Goal: Information Seeking & Learning: Learn about a topic

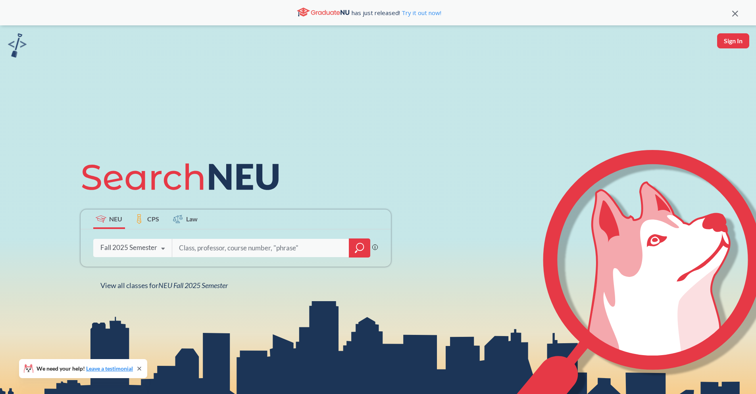
drag, startPoint x: 73, startPoint y: 182, endPoint x: 271, endPoint y: 189, distance: 198.2
click at [271, 189] on div "NEU CPS Law Phrase search guarantees the exact search appears in the results. E…" at bounding box center [378, 222] width 756 height 394
click at [145, 251] on div "Fall 2025 Semester" at bounding box center [128, 247] width 57 height 9
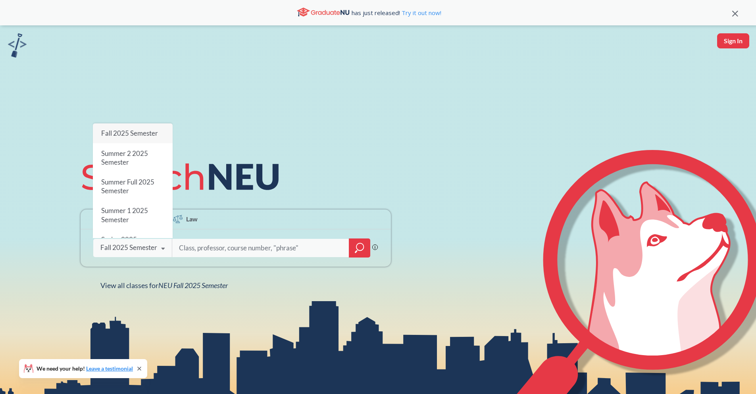
click at [131, 249] on div "Fall 2025 Semester" at bounding box center [128, 247] width 57 height 9
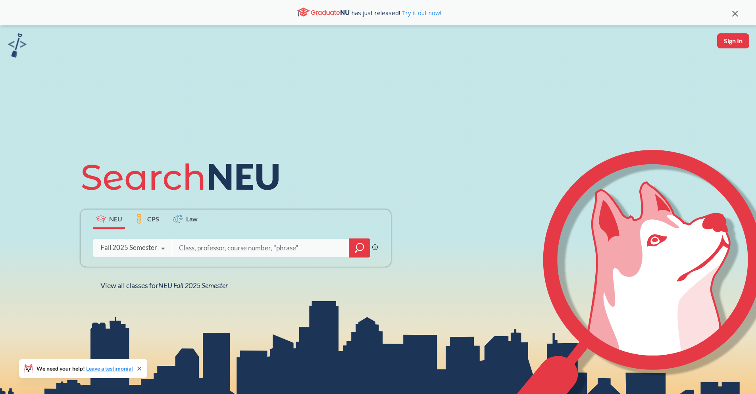
click at [281, 248] on input "search" at bounding box center [260, 248] width 165 height 17
click at [356, 251] on icon "magnifying glass" at bounding box center [356, 251] width 2 height 3
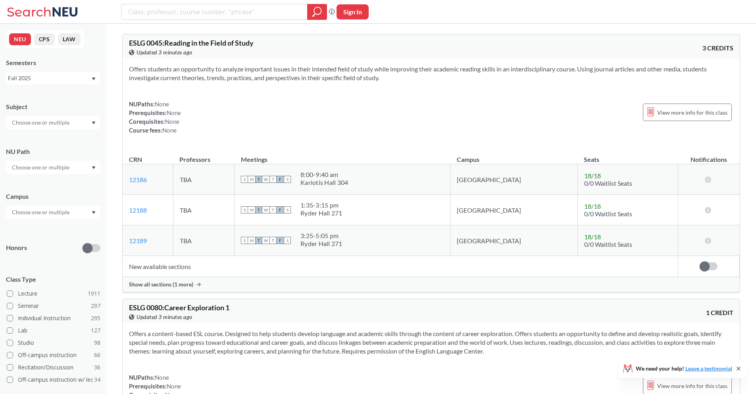
click at [59, 131] on div "Subject NU Path Campus Honors Class Type Lecture 1911 Seminar 297 Individual In…" at bounding box center [53, 274] width 94 height 360
click at [62, 123] on input "text" at bounding box center [41, 123] width 67 height 10
click at [60, 183] on div "EECE ( 72 )" at bounding box center [55, 180] width 90 height 9
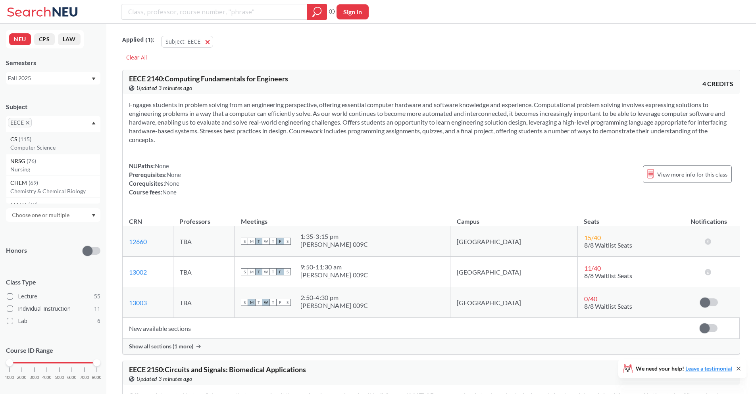
click at [53, 147] on p "Computer Science" at bounding box center [55, 148] width 90 height 8
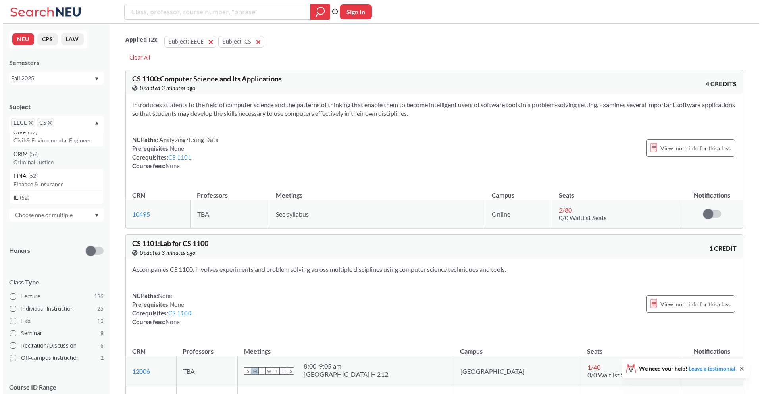
scroll to position [210, 0]
click at [56, 153] on p "Mechanical Engineering" at bounding box center [55, 156] width 90 height 8
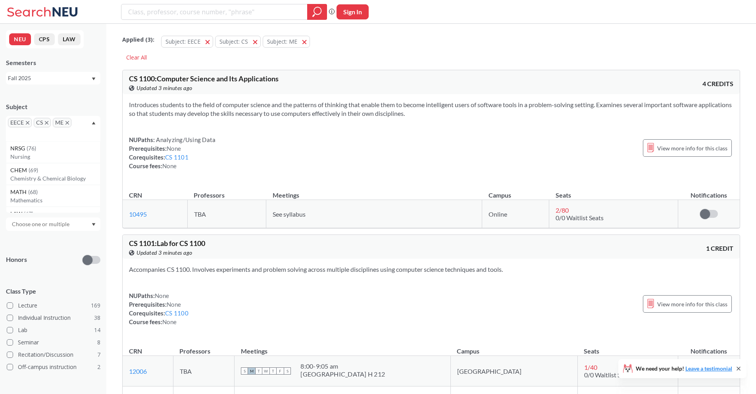
click at [85, 95] on div "Subject EECE CS ME NRSG ( 76 ) Nursing CHEM ( 69 ) Chemistry & Chemical Biology…" at bounding box center [53, 117] width 94 height 47
click at [65, 179] on input "text" at bounding box center [41, 180] width 67 height 10
click at [71, 161] on div "NU Path" at bounding box center [53, 163] width 94 height 9
click at [75, 222] on div at bounding box center [53, 224] width 94 height 13
click at [62, 241] on div "[GEOGRAPHIC_DATA] ( 176 )" at bounding box center [55, 242] width 90 height 9
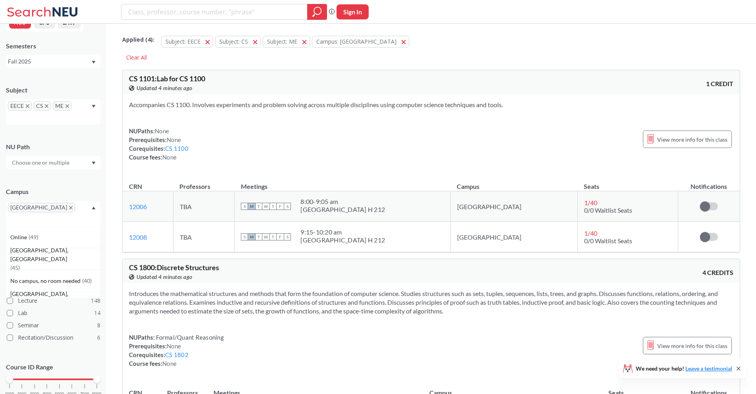
scroll to position [36, 0]
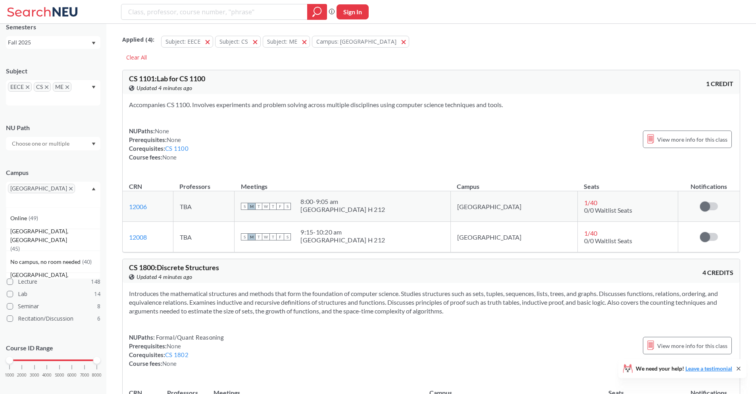
click at [75, 158] on div "Subject EECE CS [GEOGRAPHIC_DATA] [GEOGRAPHIC_DATA] Online ( 49 ) [GEOGRAPHIC_D…" at bounding box center [53, 226] width 94 height 335
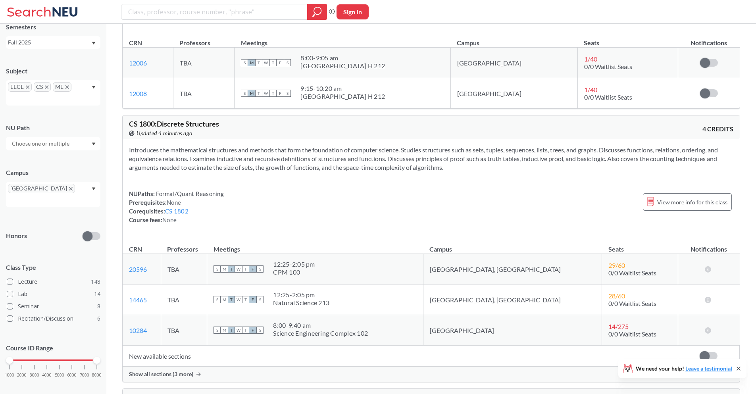
scroll to position [157, 0]
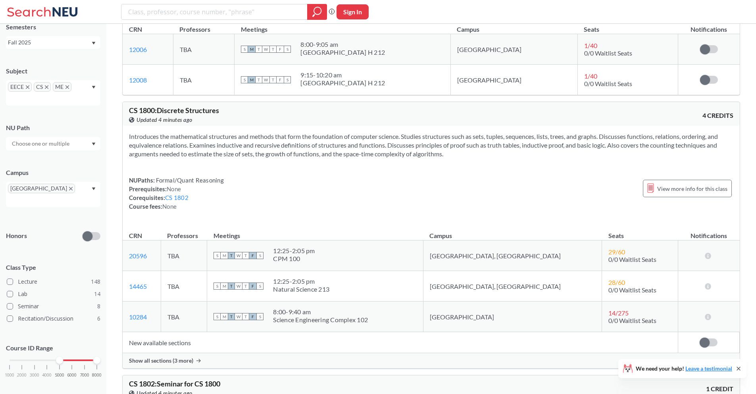
drag, startPoint x: 10, startPoint y: 351, endPoint x: 61, endPoint y: 352, distance: 51.6
click at [61, 357] on div at bounding box center [59, 360] width 7 height 7
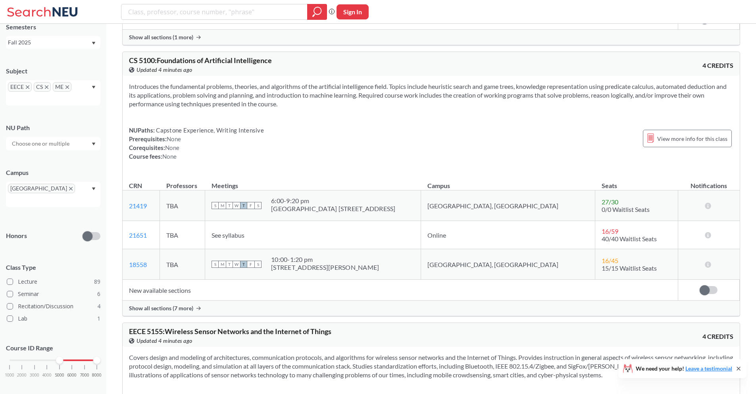
scroll to position [2649, 0]
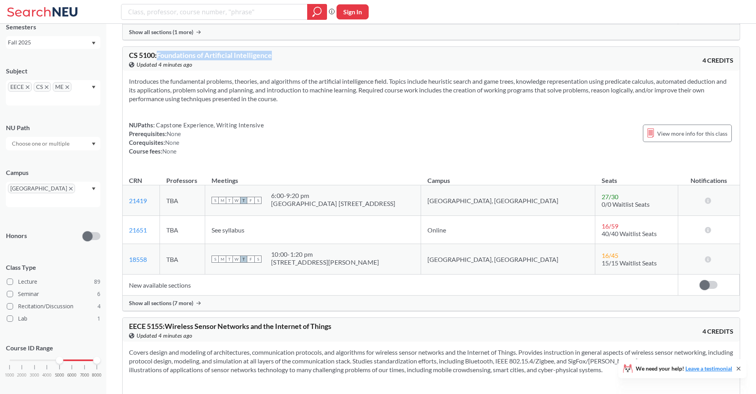
drag, startPoint x: 159, startPoint y: 58, endPoint x: 282, endPoint y: 63, distance: 123.5
click at [282, 63] on div "CS 5100 : Foundations of Artificial Intelligence View this course on Banner. Up…" at bounding box center [280, 60] width 302 height 17
click at [162, 292] on td "New available sections" at bounding box center [400, 285] width 555 height 21
click at [160, 306] on span "Show all sections (7 more)" at bounding box center [161, 303] width 64 height 7
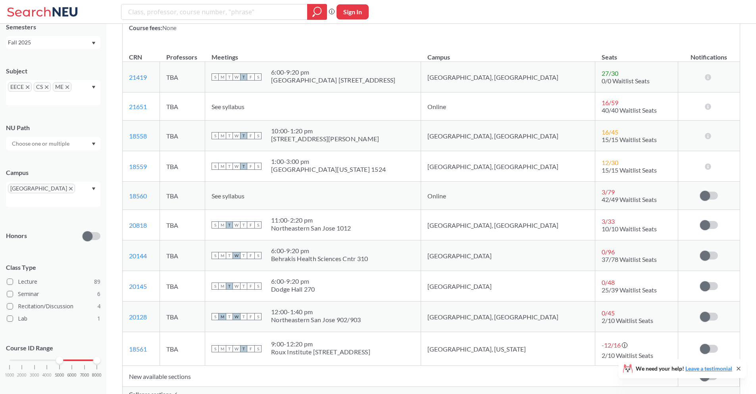
scroll to position [2792, 0]
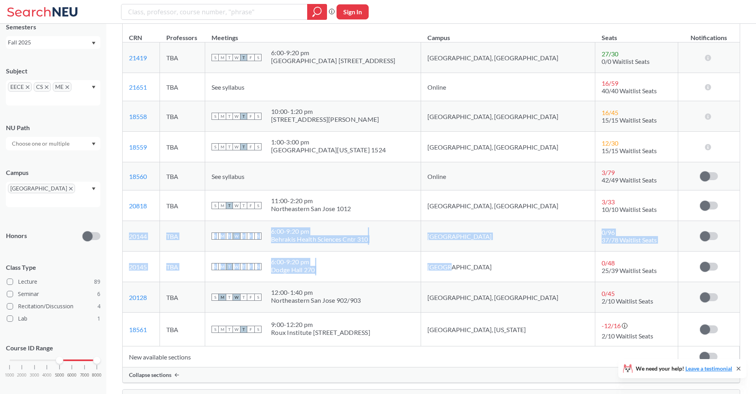
drag, startPoint x: 487, startPoint y: 269, endPoint x: 143, endPoint y: 236, distance: 345.0
click at [143, 236] on tbody "21419 View this section on Banner. TBA S M T W T F S 6:00 - 9:20 pm [GEOGRAPHIC…" at bounding box center [431, 194] width 617 height 304
click at [414, 240] on div "S M T W T F S 6:00 - 9:20 pm Behrakis Health Sciences Cntr 310" at bounding box center [313, 235] width 203 height 17
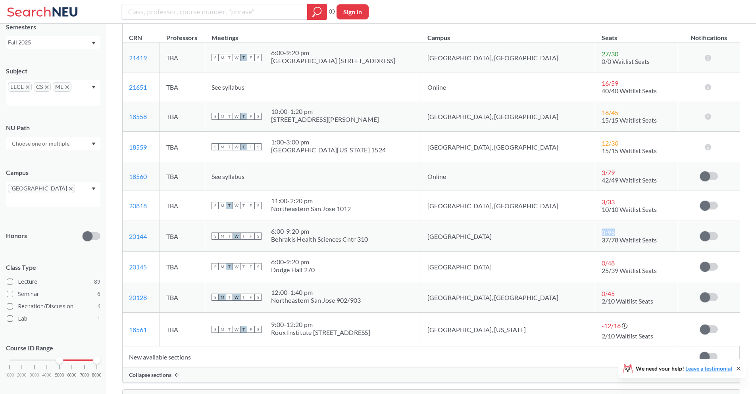
drag, startPoint x: 568, startPoint y: 237, endPoint x: 584, endPoint y: 236, distance: 15.1
click at [602, 236] on div "0 / 96" at bounding box center [610, 233] width 17 height 8
drag, startPoint x: 567, startPoint y: 238, endPoint x: 588, endPoint y: 236, distance: 21.1
click at [595, 236] on td "0 / 96 37/78 Waitlist Seats" at bounding box center [636, 236] width 83 height 31
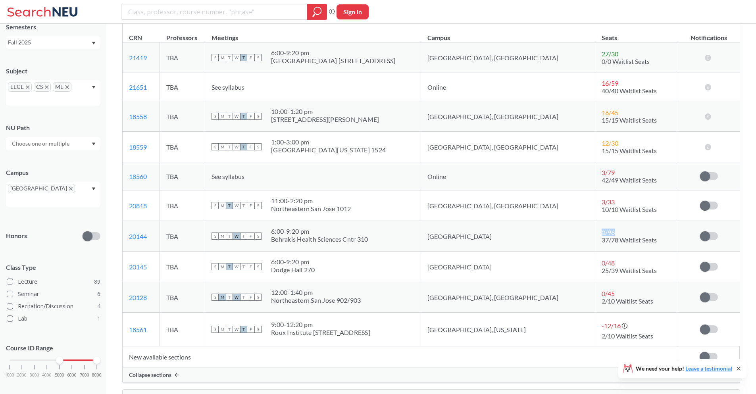
click at [602, 236] on div "0 / 96" at bounding box center [610, 233] width 17 height 8
drag, startPoint x: 568, startPoint y: 268, endPoint x: 586, endPoint y: 265, distance: 18.1
click at [595, 265] on td "0 / 48 25/39 Waitlist Seats" at bounding box center [636, 267] width 83 height 31
click at [602, 265] on div "0 / 48" at bounding box center [610, 263] width 17 height 8
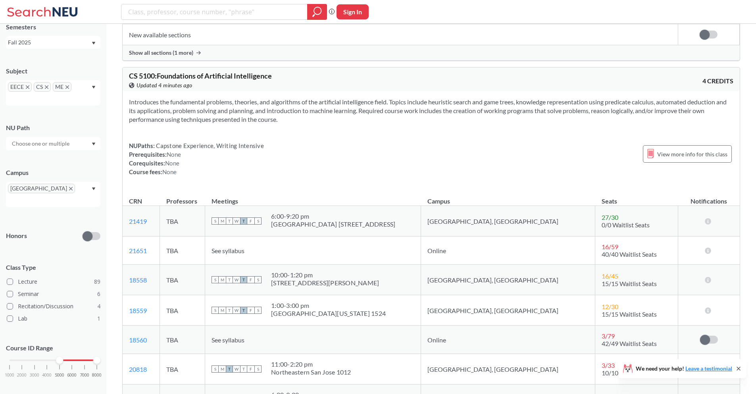
scroll to position [2587, 0]
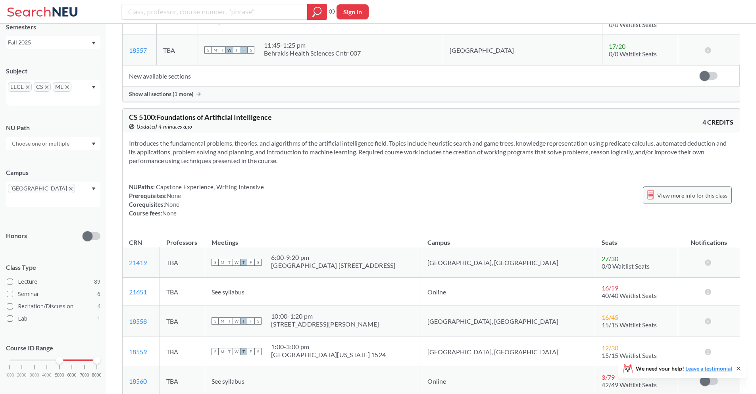
click at [689, 200] on span "View more info for this class" at bounding box center [692, 196] width 70 height 10
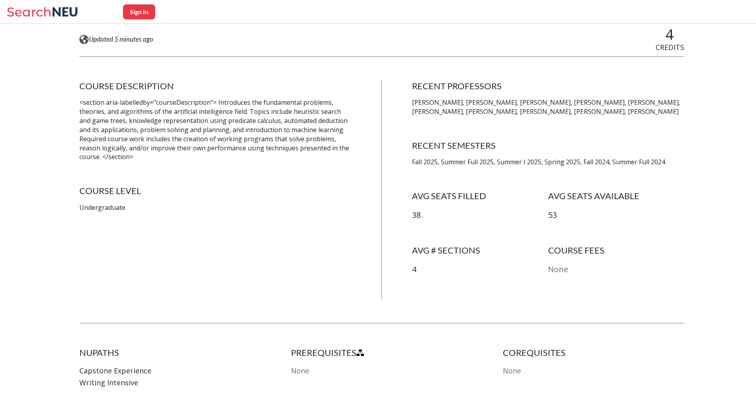
scroll to position [143, 0]
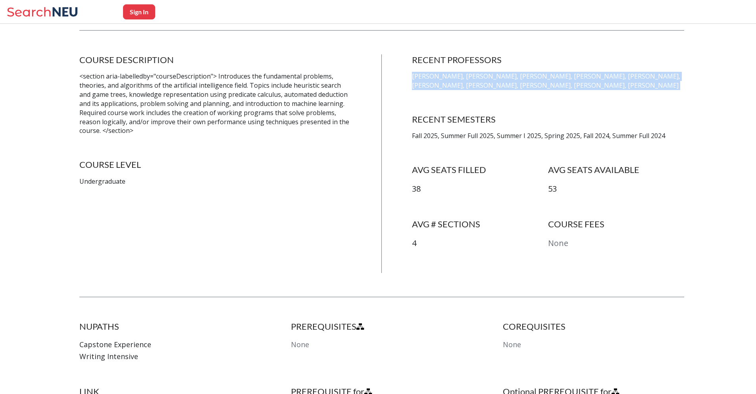
drag, startPoint x: 412, startPoint y: 77, endPoint x: 675, endPoint y: 94, distance: 263.8
click at [675, 94] on div "COURSE DESCRIPTION <section aria-labelledby="courseDescription"> Introduces the…" at bounding box center [381, 163] width 605 height 219
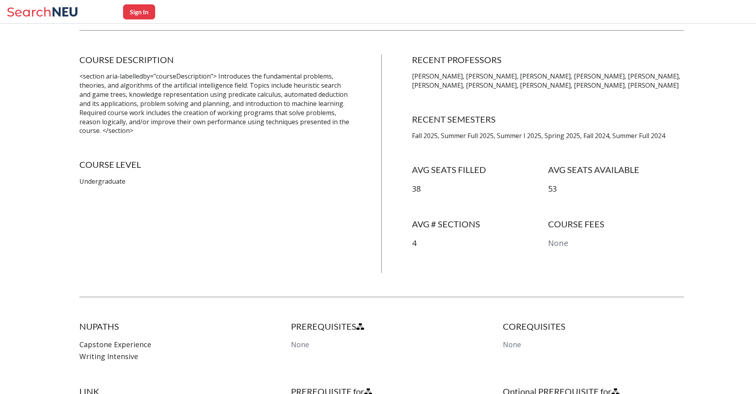
click at [631, 115] on h4 "RECENT SEMESTERS" at bounding box center [548, 119] width 272 height 11
drag, startPoint x: 446, startPoint y: 85, endPoint x: 501, endPoint y: 85, distance: 54.8
click at [501, 85] on p "[PERSON_NAME], [PERSON_NAME], [PERSON_NAME], [PERSON_NAME], [PERSON_NAME], [PER…" at bounding box center [548, 81] width 272 height 18
click at [499, 98] on div "RECENT PROFESSORS [PERSON_NAME], [PERSON_NAME], [PERSON_NAME], [PERSON_NAME], […" at bounding box center [548, 163] width 272 height 219
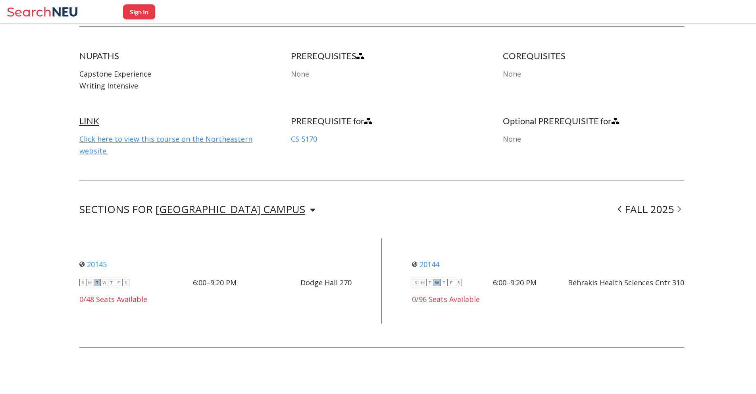
scroll to position [415, 0]
drag, startPoint x: 688, startPoint y: 280, endPoint x: 466, endPoint y: 271, distance: 221.7
click at [466, 271] on div "Sign In Back to Search Results CS5100 Foundations of Artificial Intelligence Vi…" at bounding box center [378, 19] width 756 height 749
click at [577, 264] on div "20144 View this section on Banner." at bounding box center [548, 263] width 272 height 9
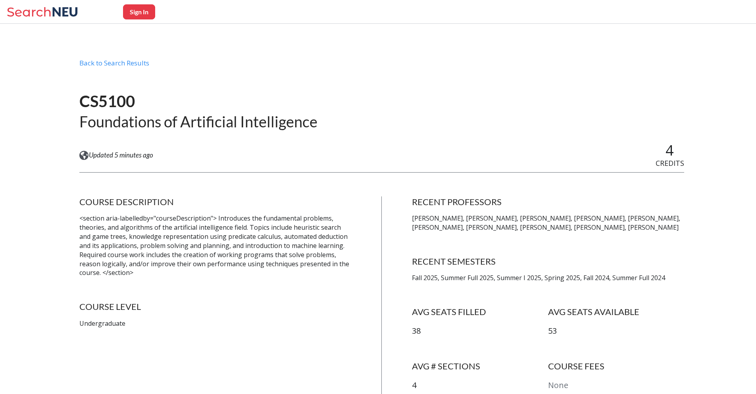
scroll to position [0, 0]
